Goal: Transaction & Acquisition: Book appointment/travel/reservation

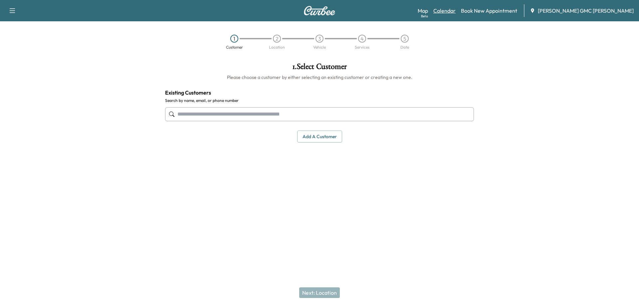
click at [456, 9] on link "Calendar" at bounding box center [444, 11] width 22 height 8
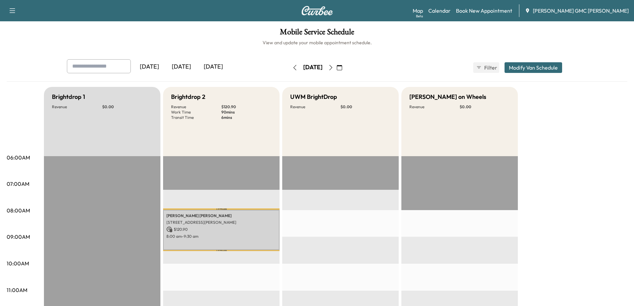
click at [333, 68] on icon "button" at bounding box center [330, 67] width 5 height 5
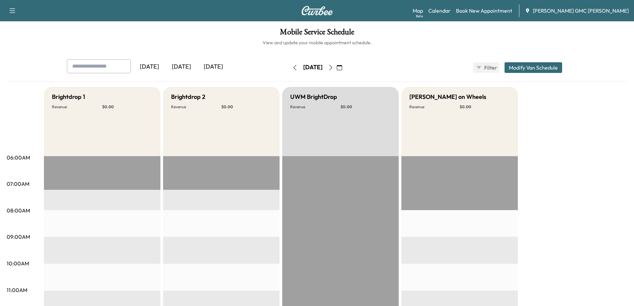
click at [332, 66] on icon "button" at bounding box center [330, 67] width 3 height 5
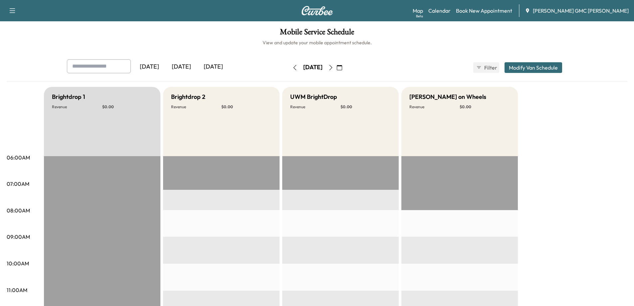
click at [333, 66] on icon "button" at bounding box center [330, 67] width 5 height 5
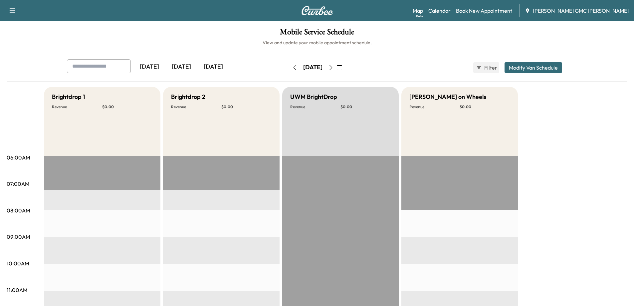
click at [333, 67] on icon "button" at bounding box center [330, 67] width 5 height 5
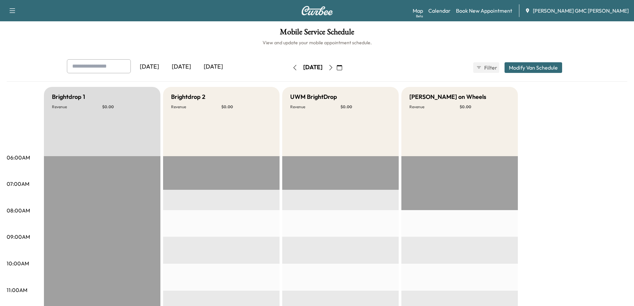
click at [333, 67] on icon "button" at bounding box center [330, 67] width 5 height 5
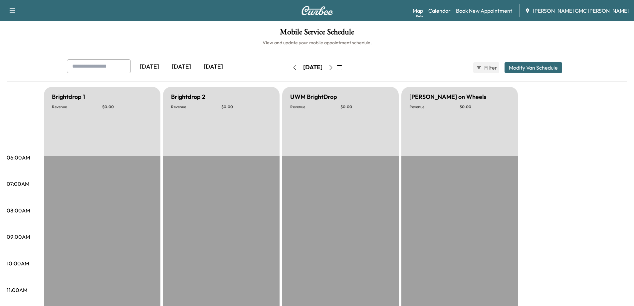
click at [292, 68] on icon "button" at bounding box center [294, 67] width 5 height 5
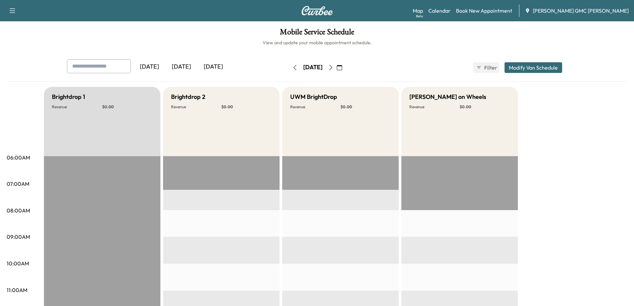
click at [292, 68] on icon "button" at bounding box center [294, 67] width 5 height 5
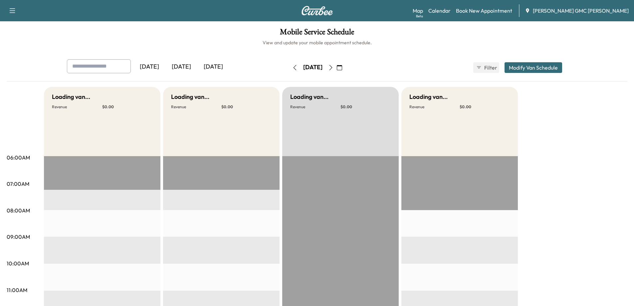
click at [292, 68] on icon "button" at bounding box center [294, 67] width 5 height 5
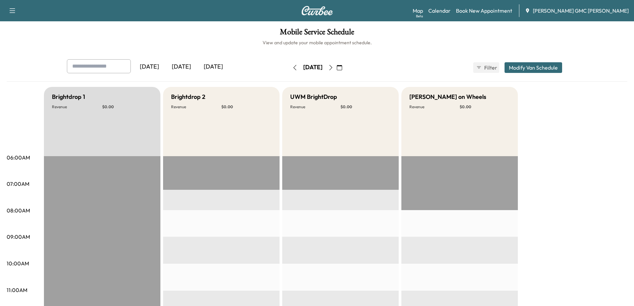
click at [289, 68] on button "button" at bounding box center [294, 67] width 11 height 11
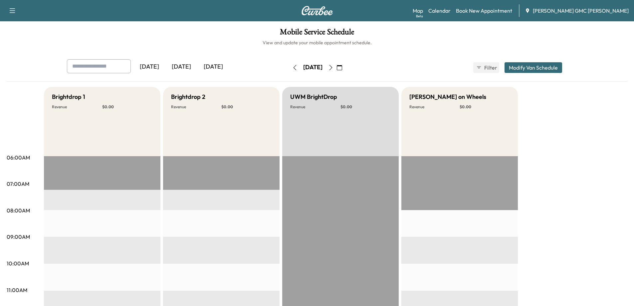
click at [289, 68] on div "[DATE]" at bounding box center [312, 67] width 47 height 11
click at [292, 68] on icon "button" at bounding box center [294, 67] width 5 height 5
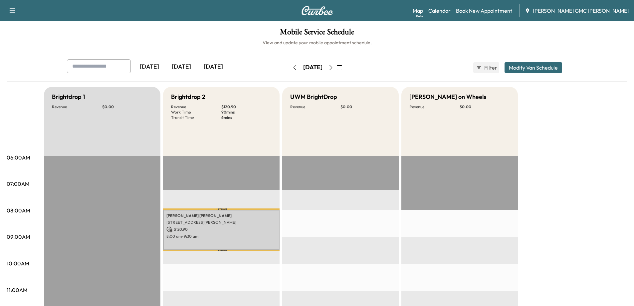
click at [292, 68] on icon "button" at bounding box center [294, 67] width 5 height 5
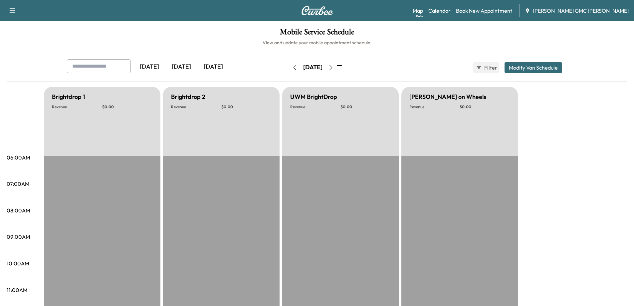
click at [292, 68] on icon "button" at bounding box center [294, 67] width 5 height 5
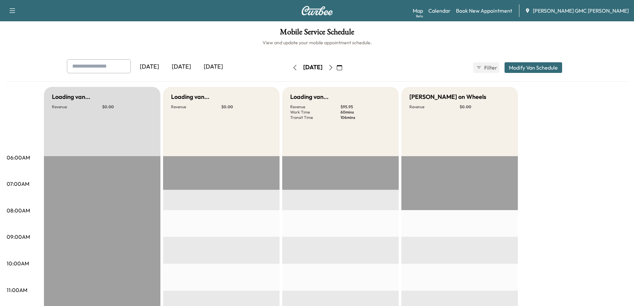
click at [292, 68] on icon "button" at bounding box center [294, 67] width 5 height 5
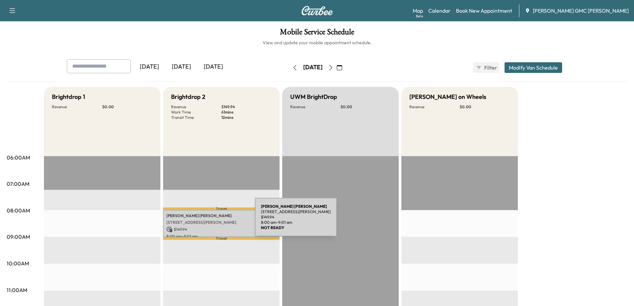
click at [205, 220] on p "[STREET_ADDRESS][PERSON_NAME]" at bounding box center [221, 222] width 110 height 5
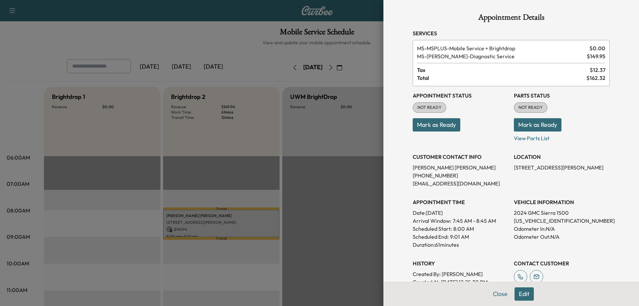
click at [322, 234] on div at bounding box center [319, 153] width 639 height 306
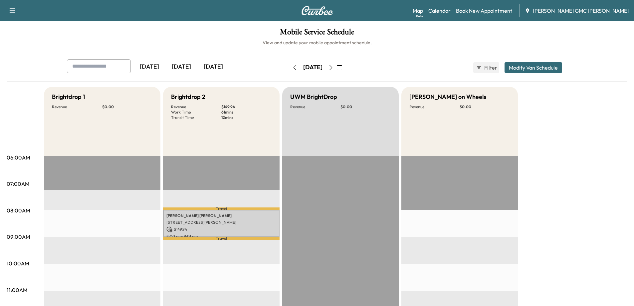
click at [333, 68] on icon "button" at bounding box center [330, 67] width 5 height 5
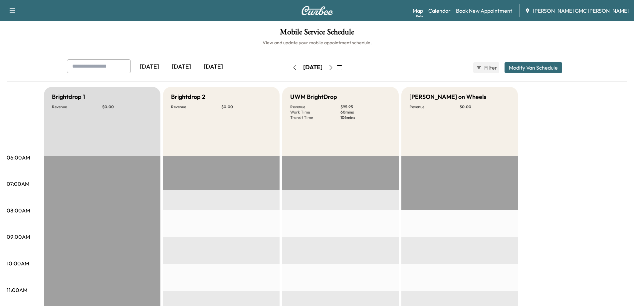
click at [292, 70] on icon "button" at bounding box center [294, 67] width 5 height 5
